Goal: Task Accomplishment & Management: Manage account settings

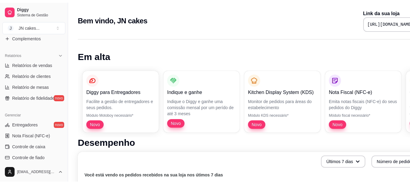
scroll to position [253, 0]
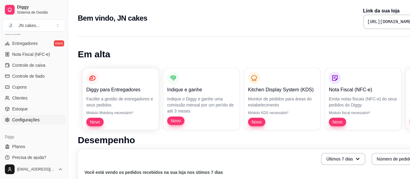
click at [33, 121] on span "Configurações" at bounding box center [25, 120] width 27 height 6
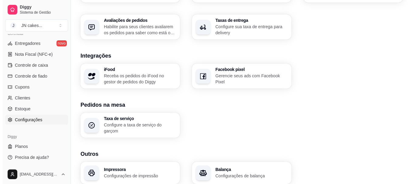
scroll to position [244, 0]
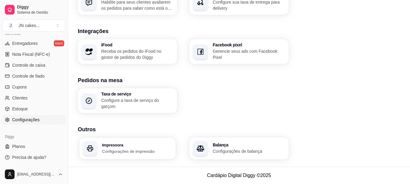
click at [136, 147] on h3 "Impressora" at bounding box center [137, 145] width 70 height 4
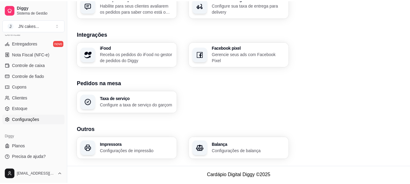
scroll to position [241, 0]
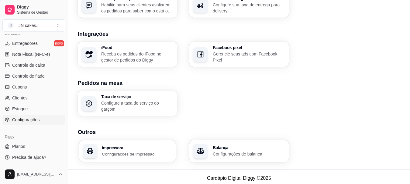
click at [143, 145] on div "Impressora Configurações de impressão" at bounding box center [127, 152] width 96 height 22
click at [23, 10] on span "Sistema de Gestão" at bounding box center [40, 12] width 46 height 5
